Goal: Information Seeking & Learning: Learn about a topic

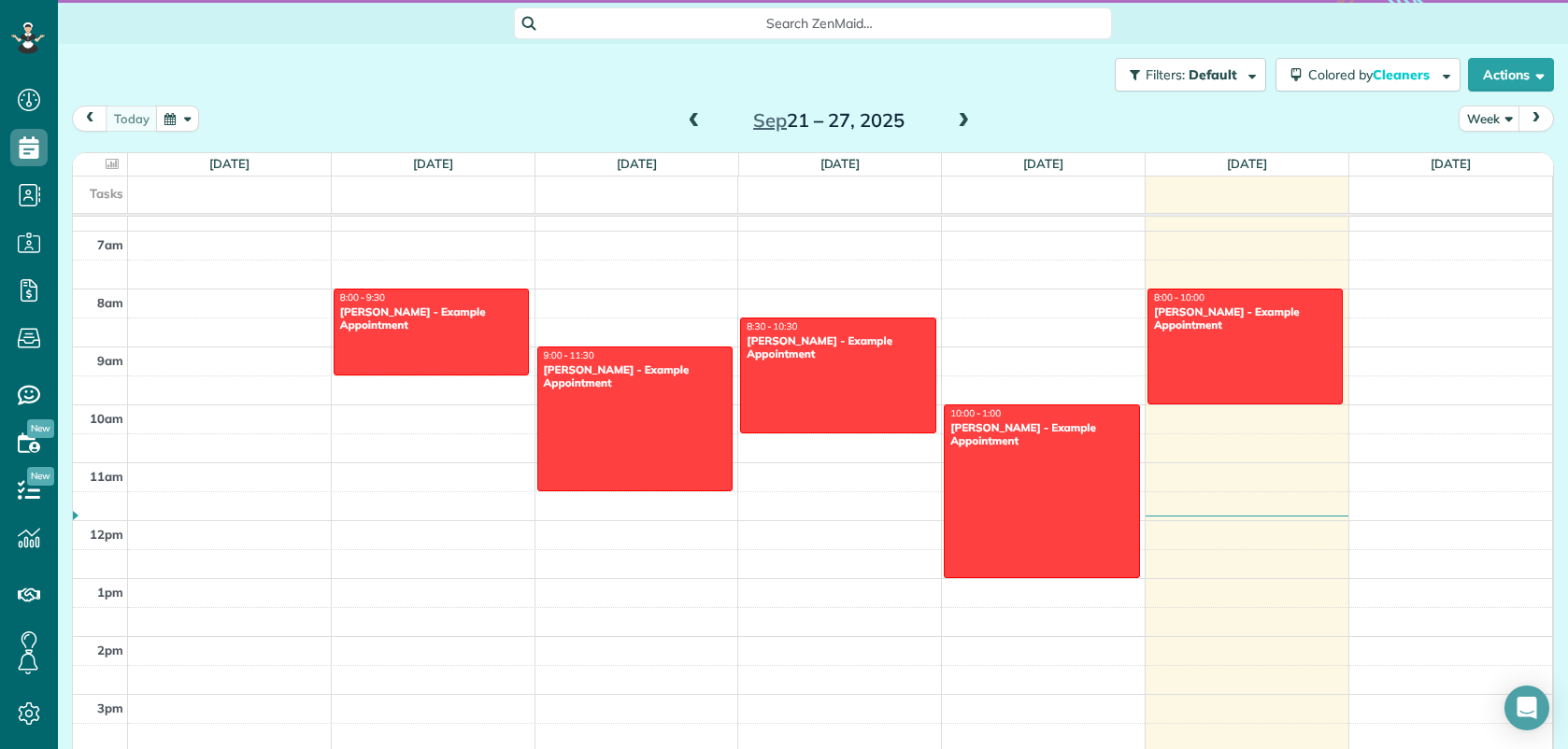
scroll to position [329, 0]
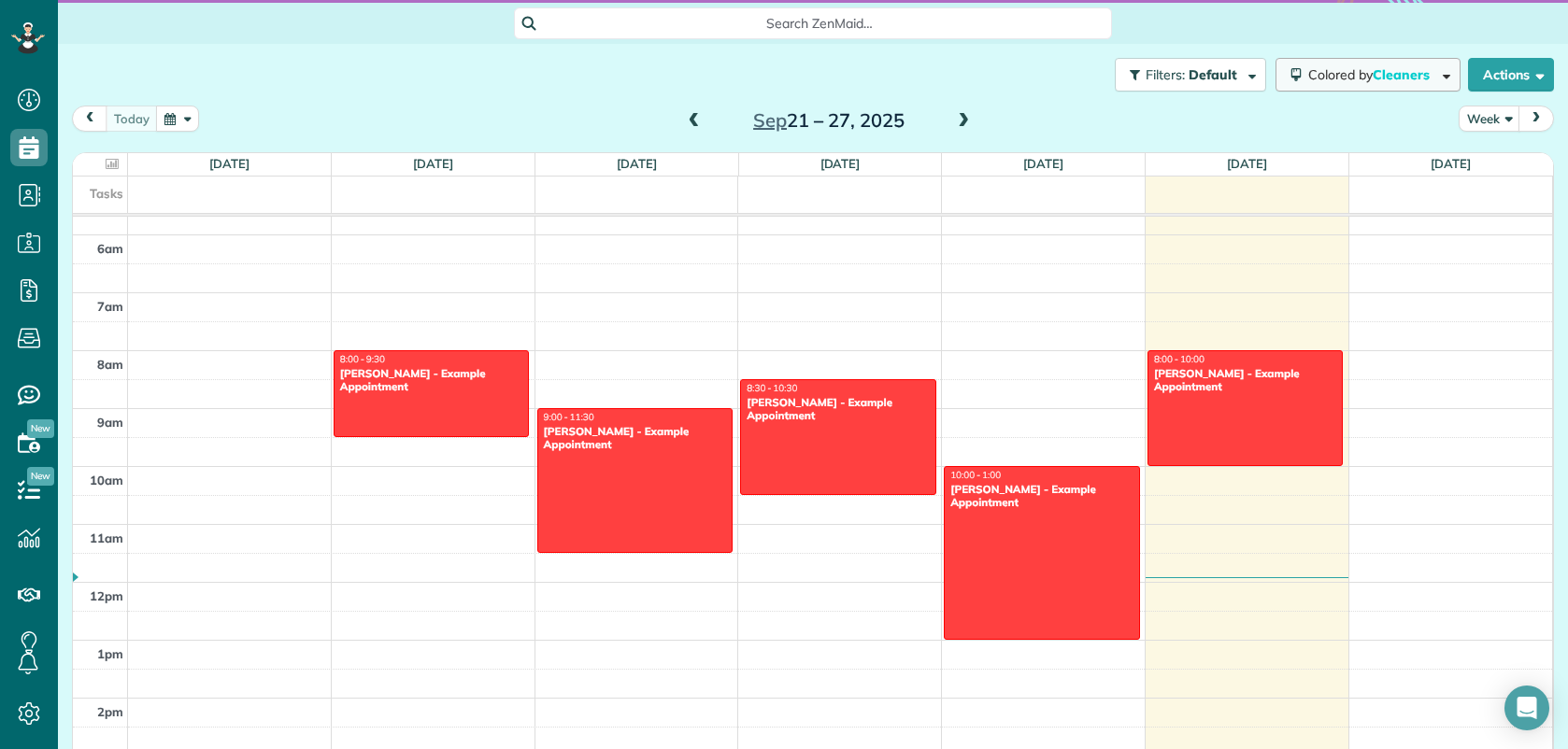
click at [1356, 66] on button "Colored by Cleaners" at bounding box center [1368, 75] width 185 height 34
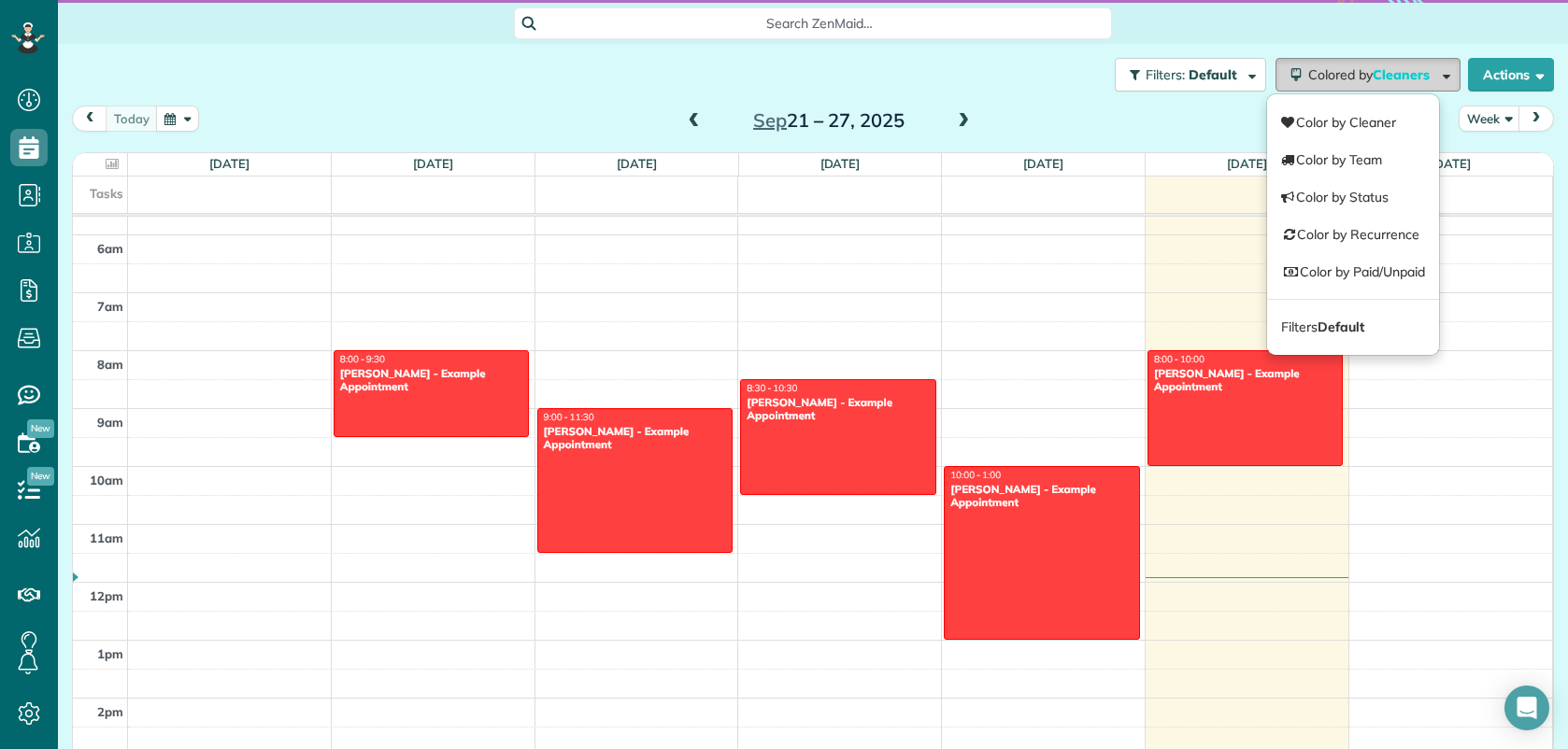
click at [1356, 67] on span "Colored by Cleaners" at bounding box center [1372, 75] width 128 height 17
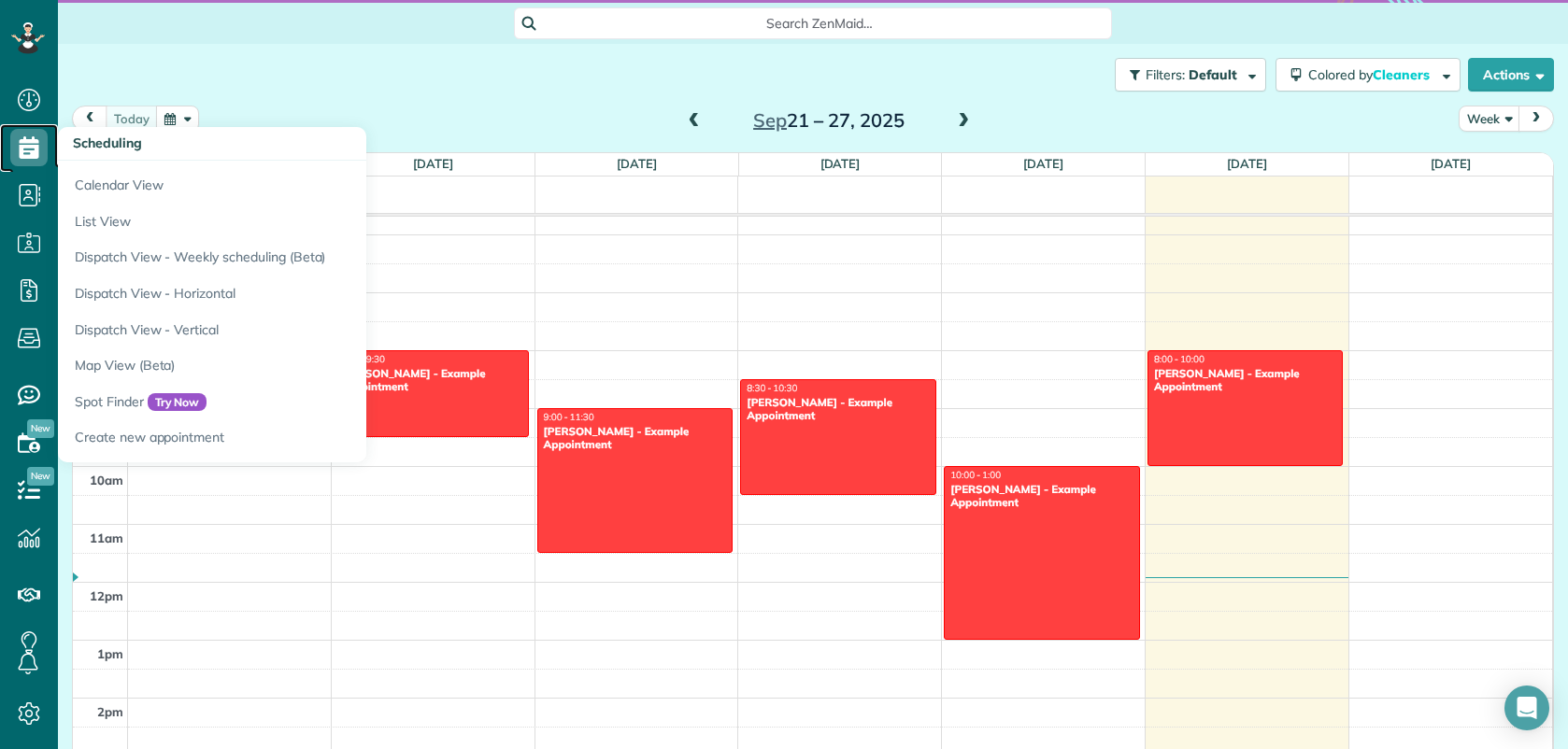
click at [38, 151] on use at bounding box center [29, 147] width 20 height 23
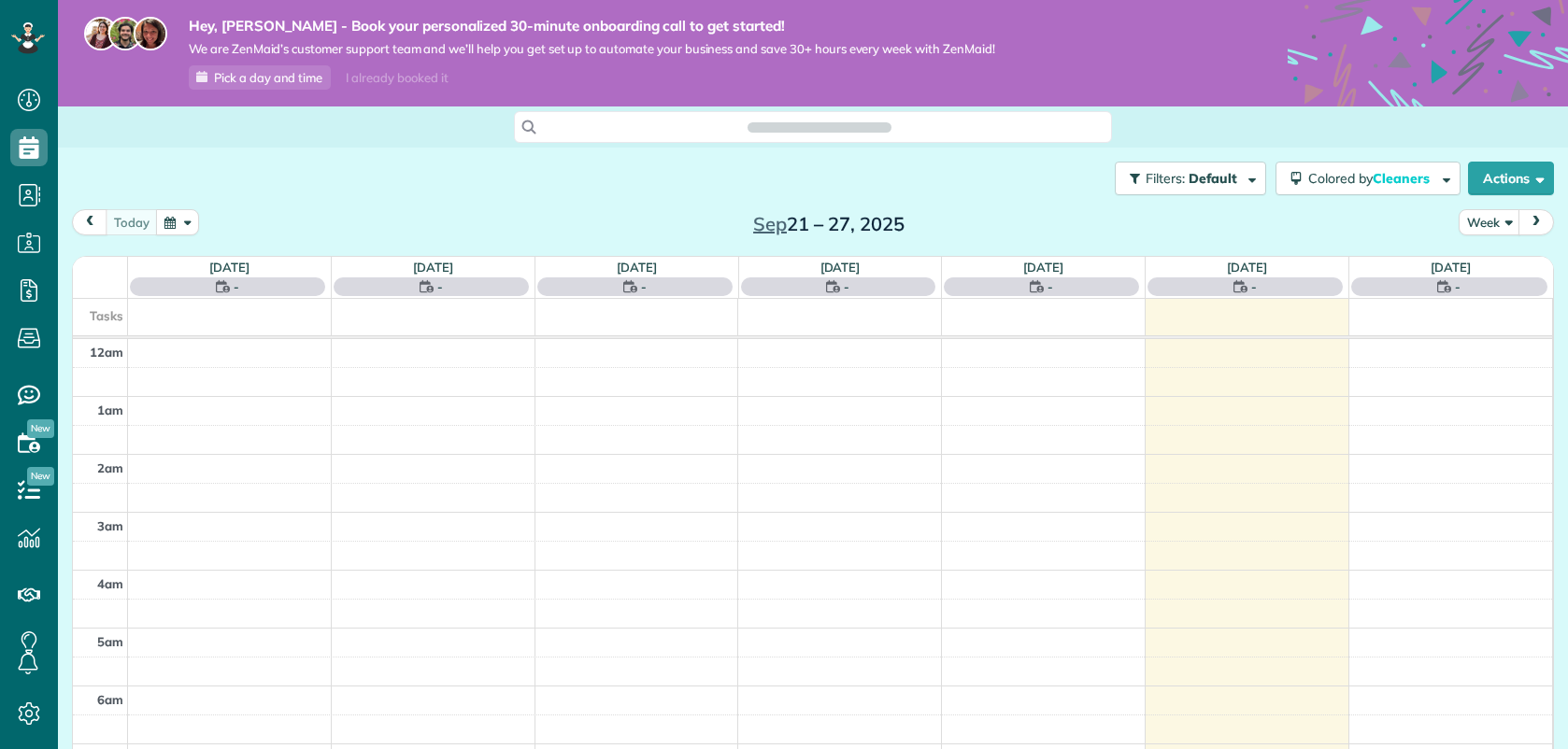
scroll to position [406, 0]
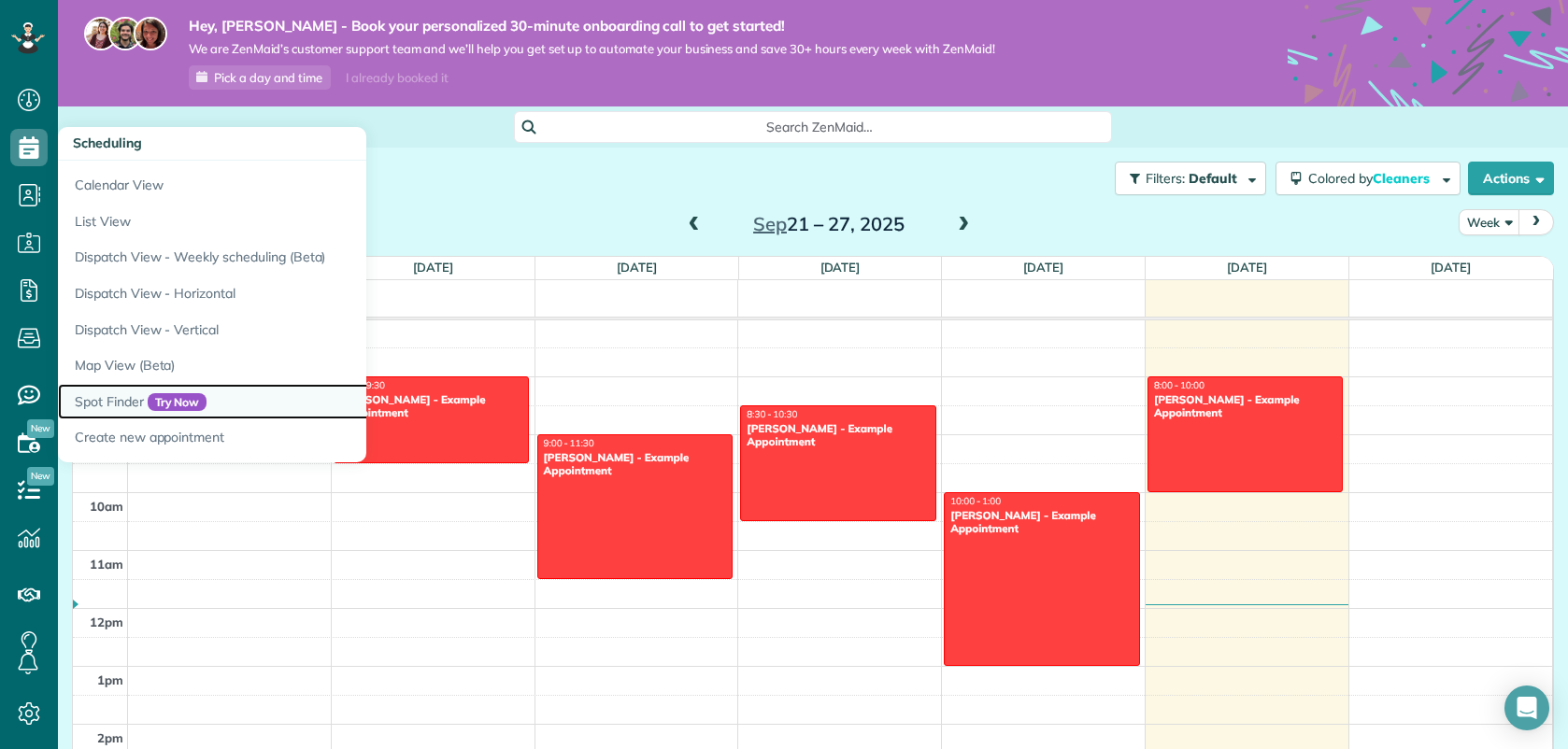
click at [102, 401] on link "Spot Finder Try Now" at bounding box center [292, 402] width 468 height 37
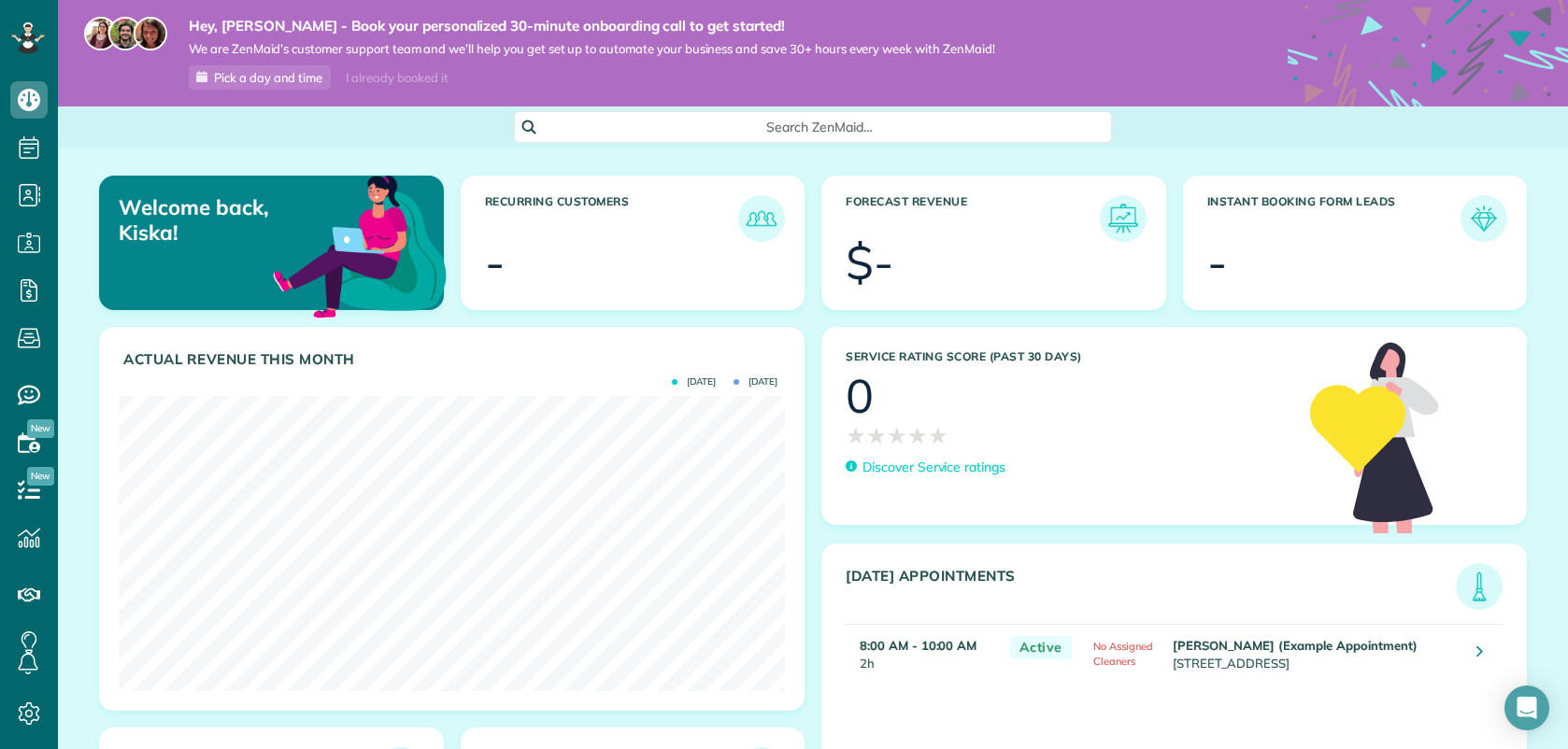
scroll to position [5, 0]
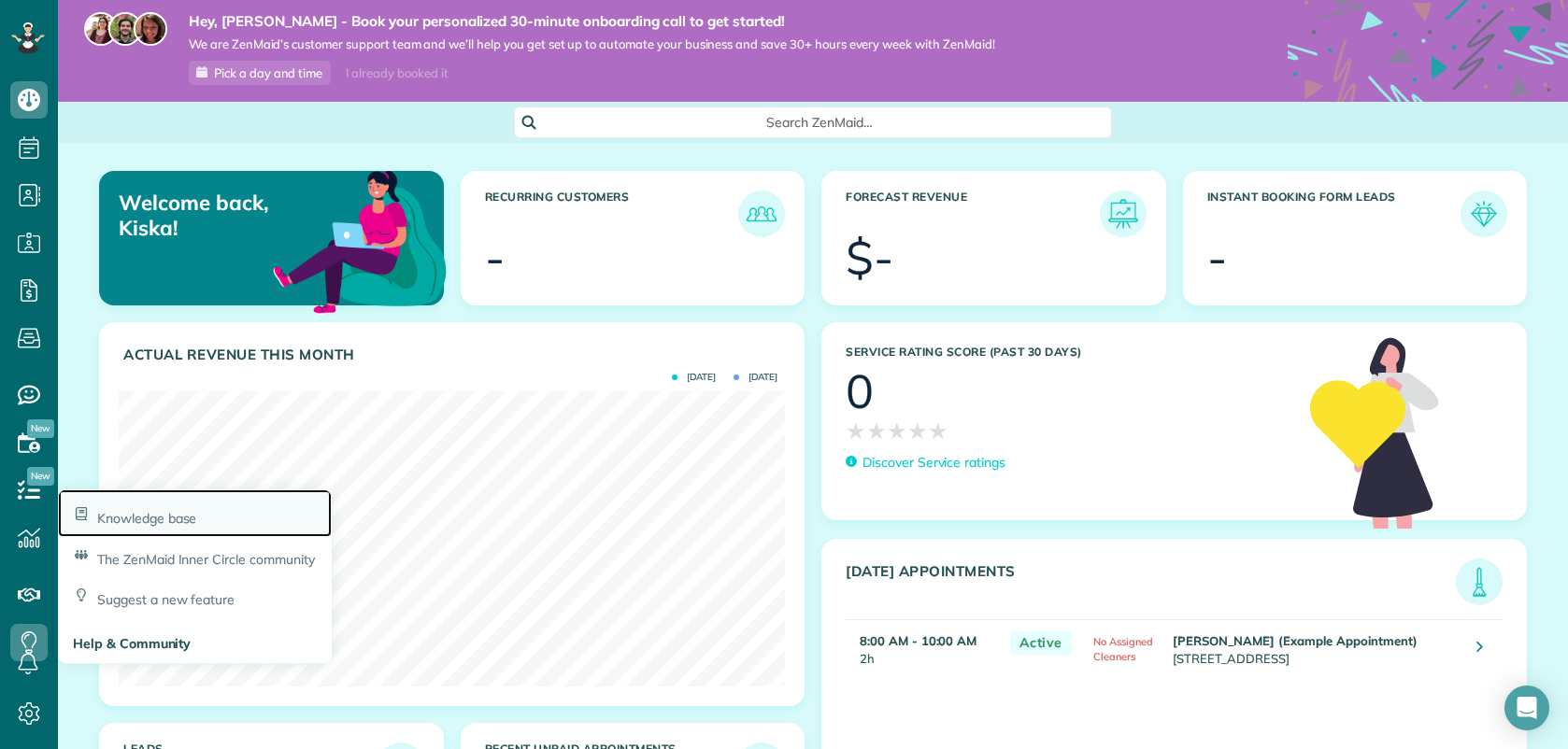
click at [146, 515] on span "Knowledge base" at bounding box center [146, 518] width 99 height 17
